Goal: Information Seeking & Learning: Check status

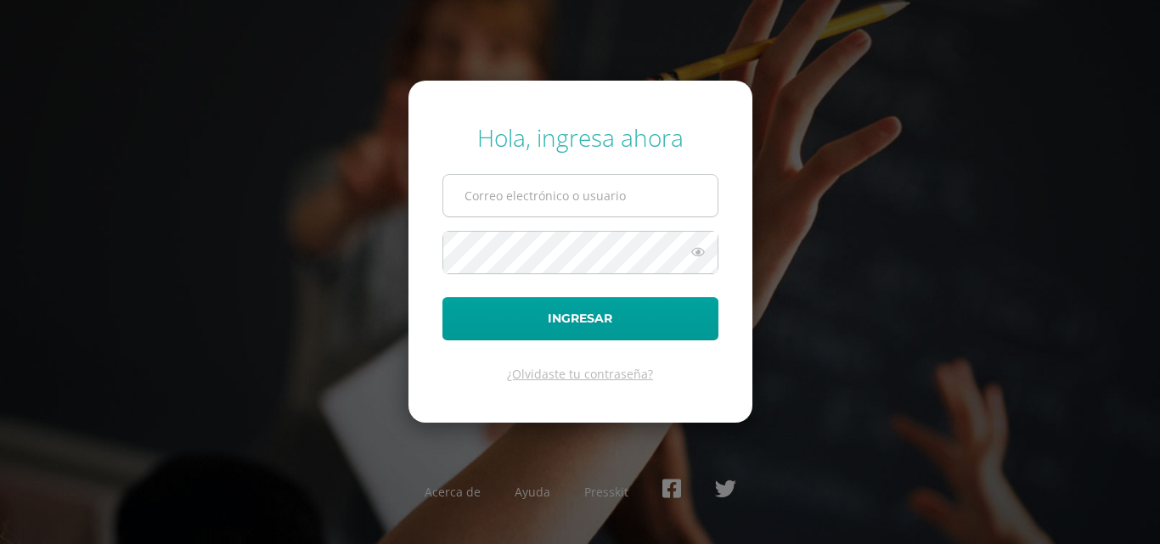
click at [583, 210] on input "text" at bounding box center [580, 196] width 274 height 42
type input "ivanacabrera@colegiovalles.com"
click at [443, 297] on button "Ingresar" at bounding box center [581, 318] width 276 height 43
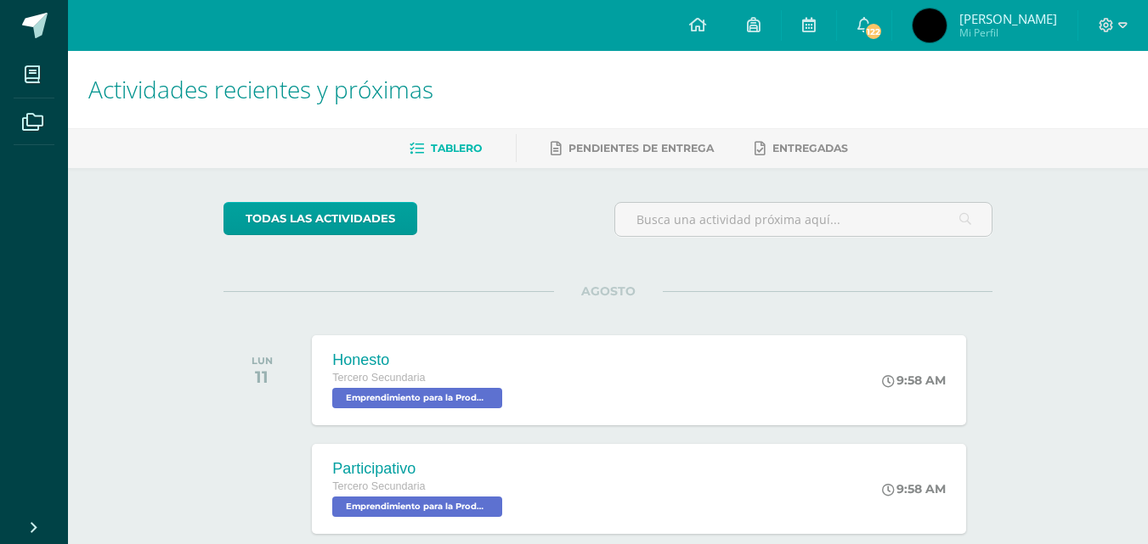
click at [919, 25] on img at bounding box center [929, 25] width 34 height 34
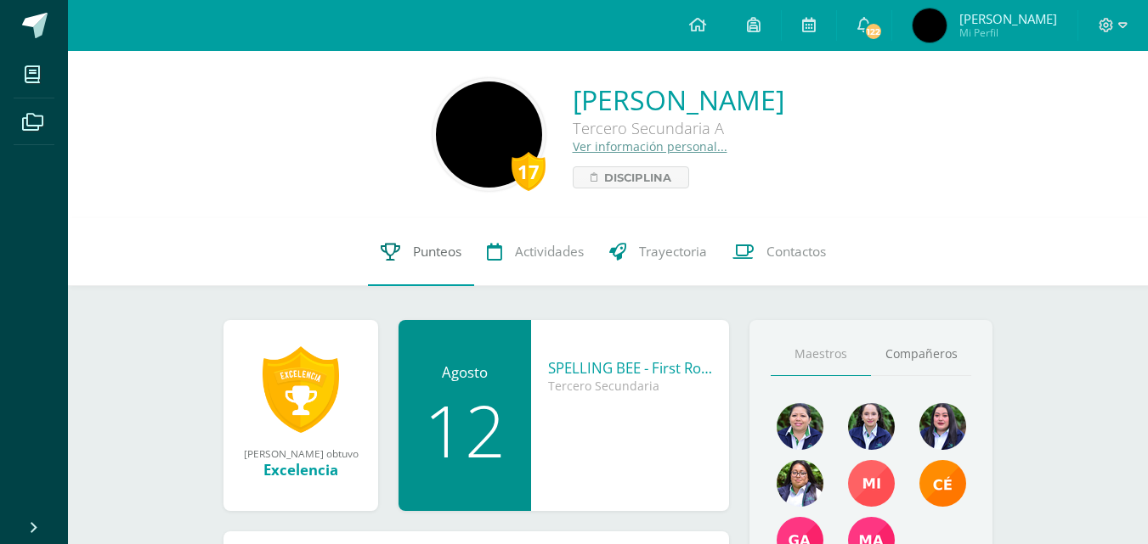
click at [381, 251] on icon at bounding box center [391, 252] width 20 height 18
